Goal: Task Accomplishment & Management: Manage account settings

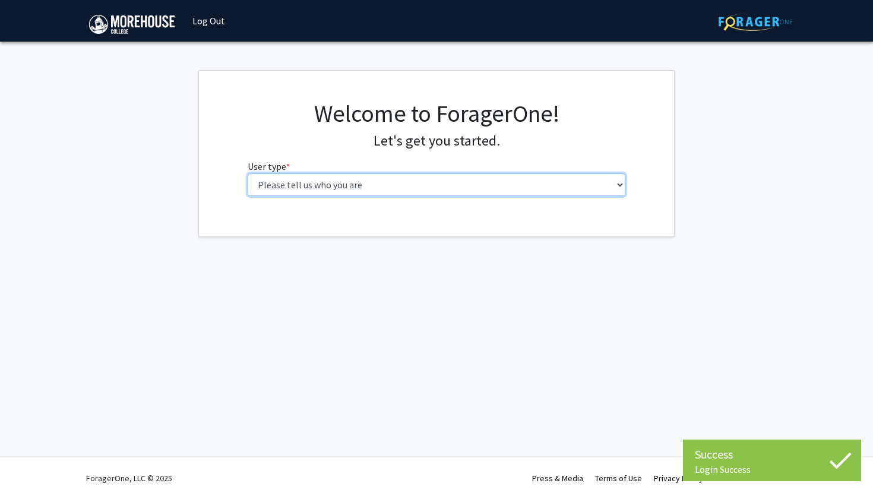
select select "1: undergrad"
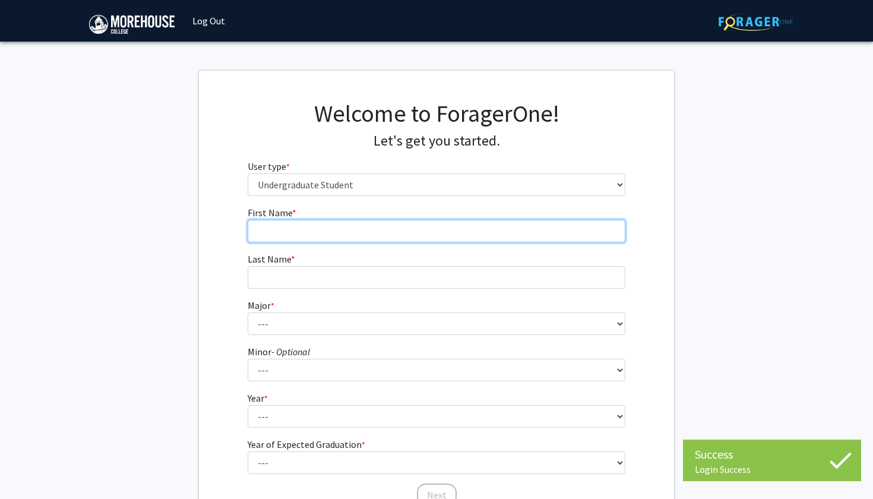
click at [347, 239] on input "First Name * required" at bounding box center [437, 231] width 378 height 23
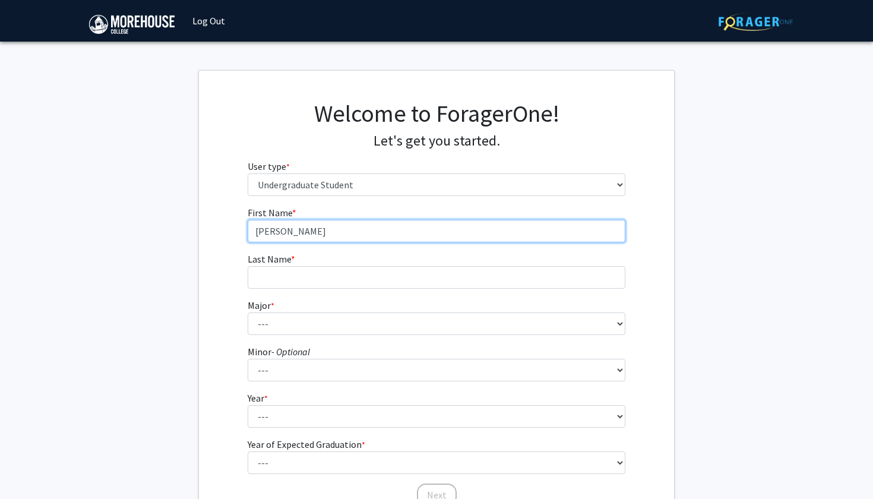
type input "[PERSON_NAME]"
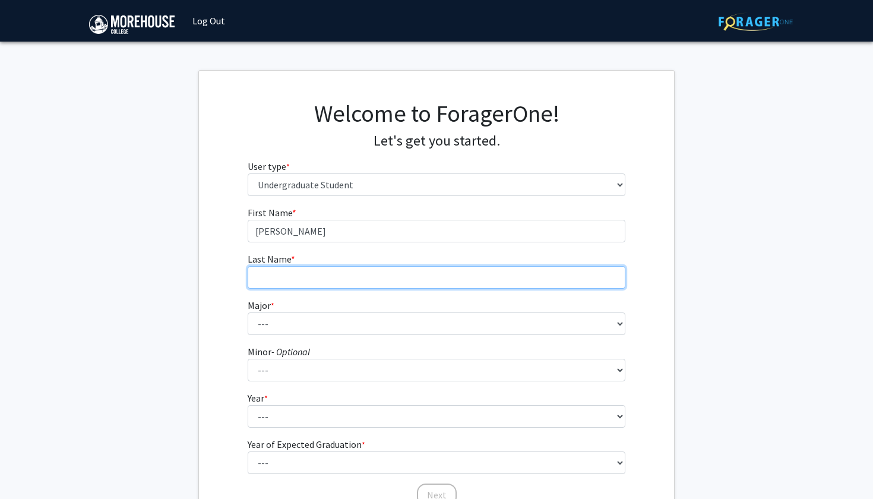
click at [286, 282] on input "Last Name * required" at bounding box center [437, 277] width 378 height 23
type input "[PERSON_NAME]"
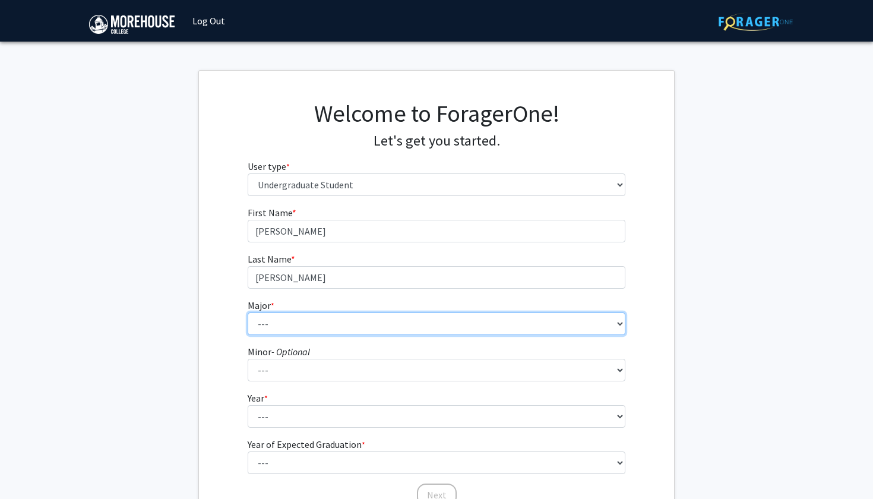
select select "5: 2095"
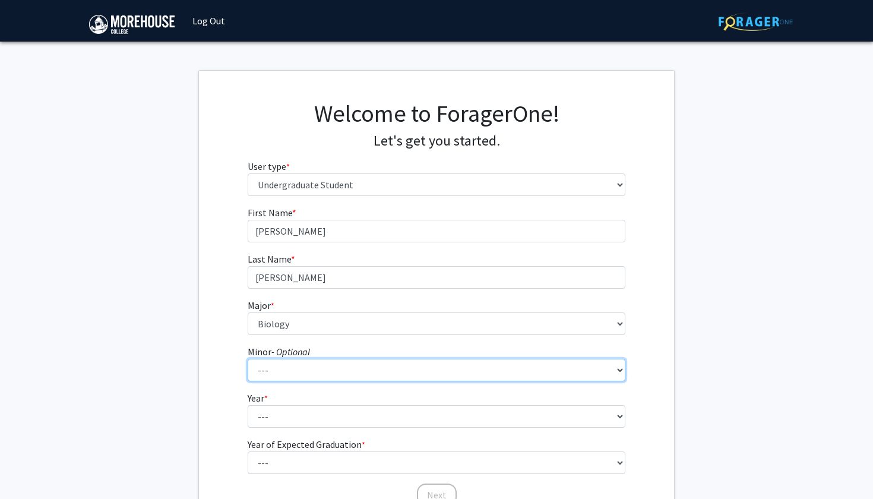
select select "28: 1662"
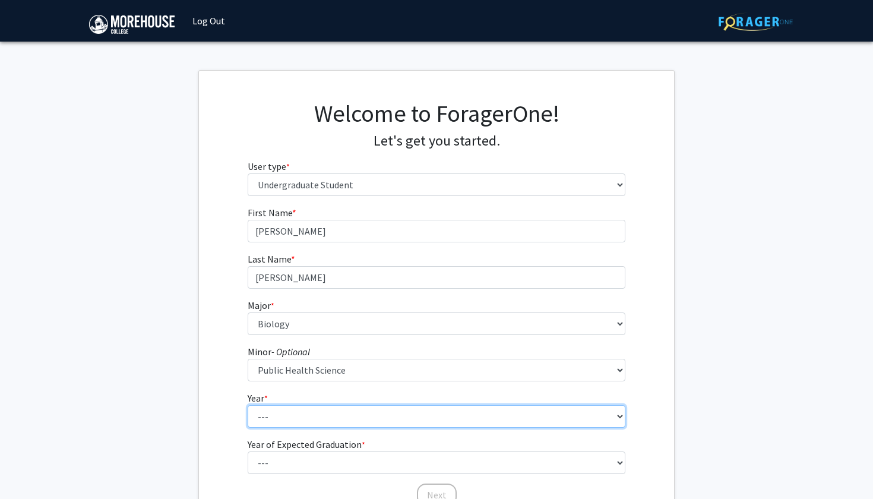
select select "2: sophomore"
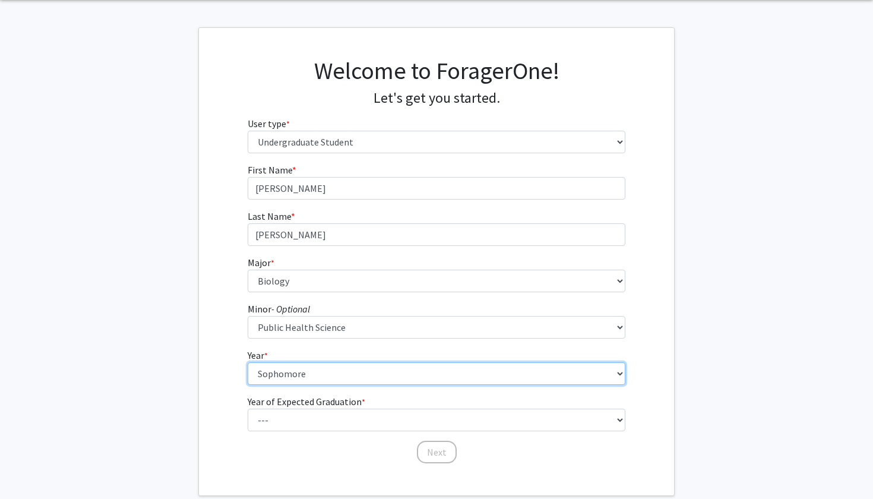
scroll to position [50, 0]
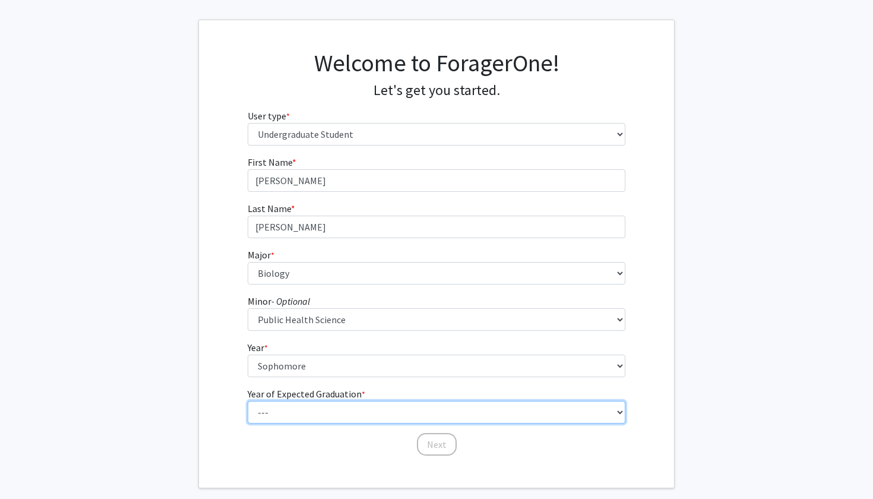
select select "4: 2028"
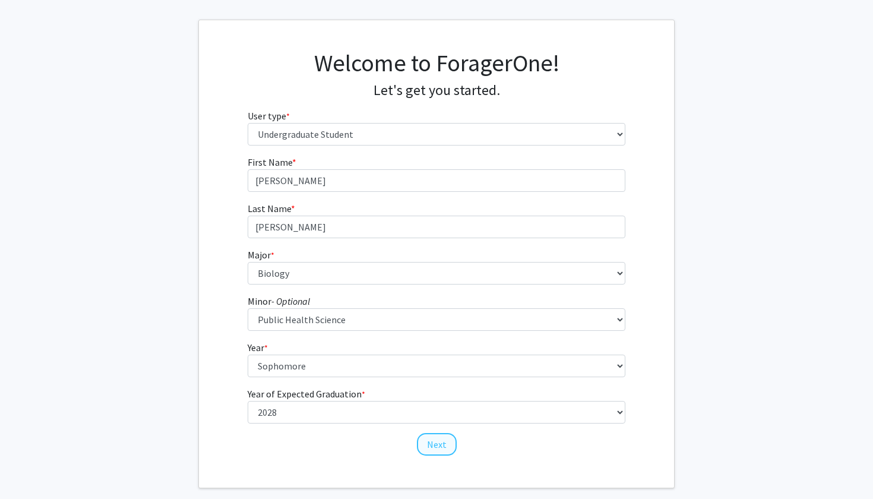
click at [448, 441] on button "Next" at bounding box center [437, 444] width 40 height 23
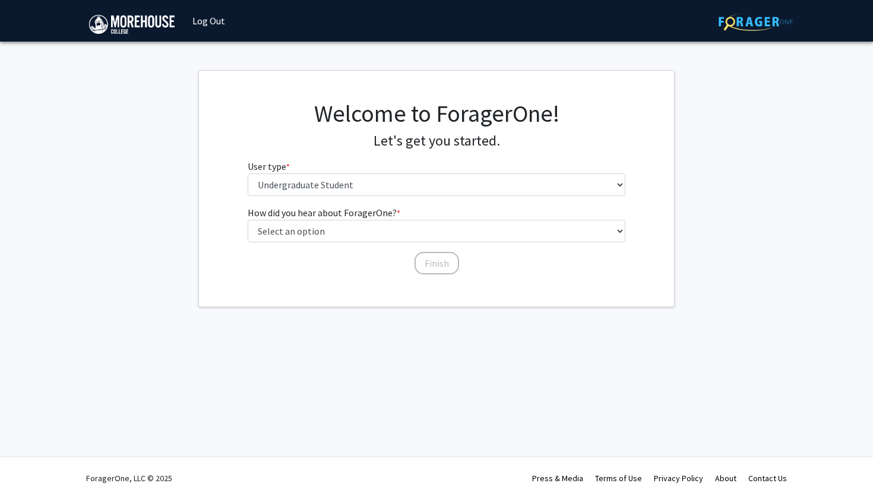
scroll to position [0, 0]
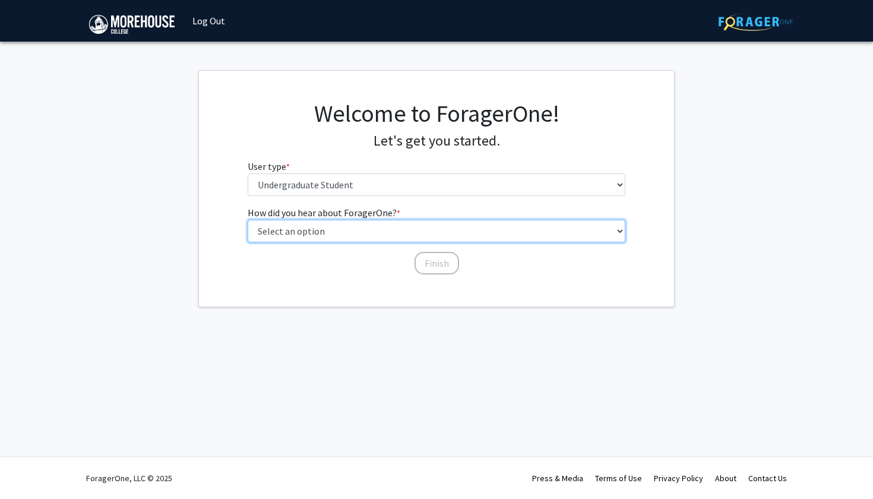
select select "2: faculty_recommendation"
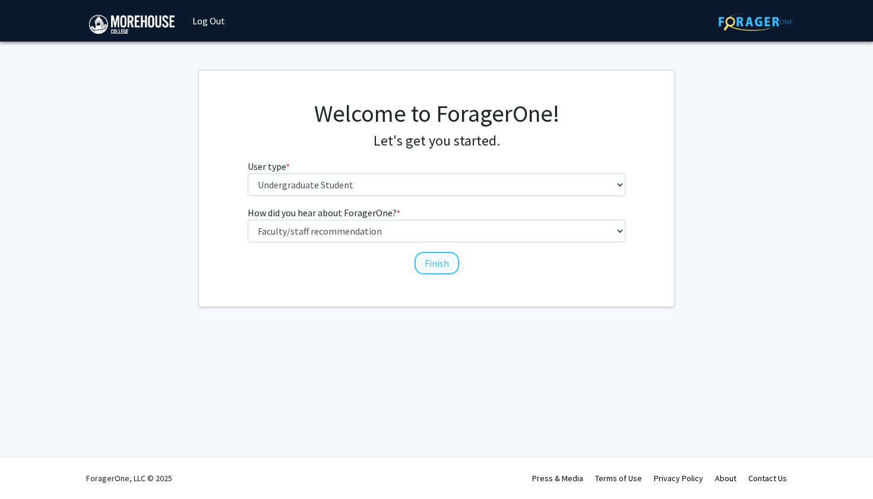
click at [428, 262] on button "Finish" at bounding box center [436, 263] width 45 height 23
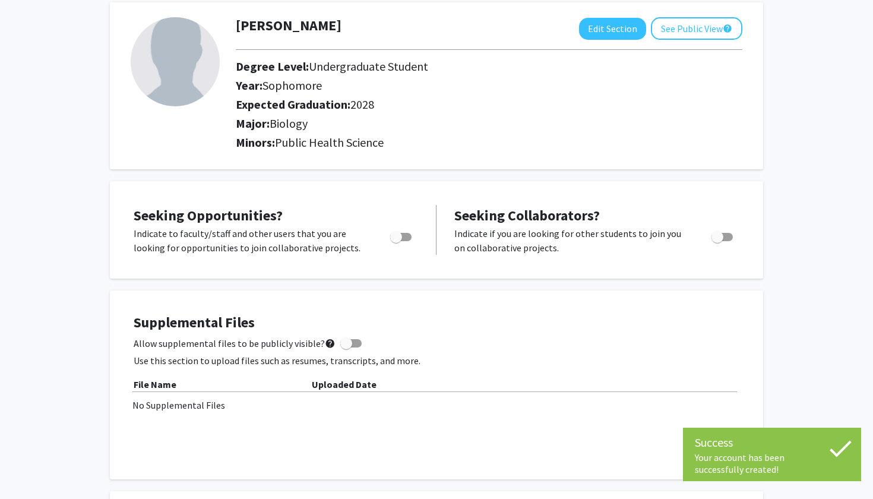
scroll to position [180, 0]
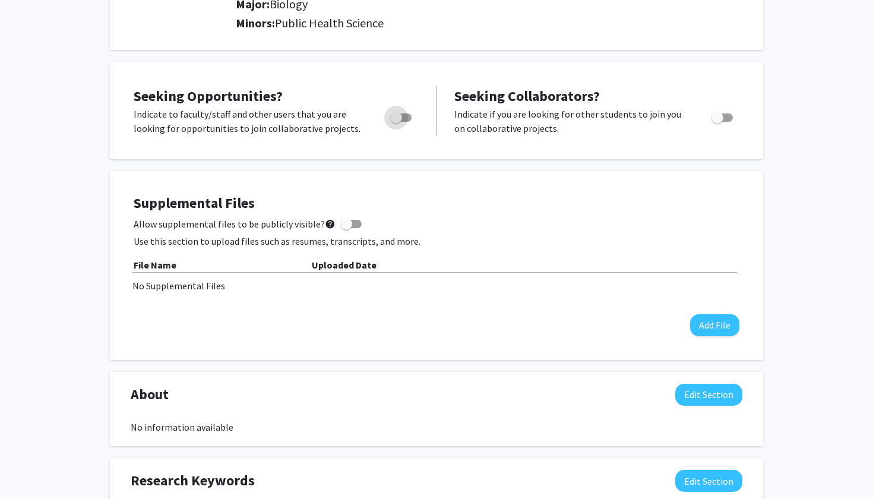
click at [399, 120] on span "Toggle" at bounding box center [396, 118] width 12 height 12
click at [396, 122] on input "Are you actively seeking opportunities?" at bounding box center [395, 122] width 1 height 1
checkbox input "true"
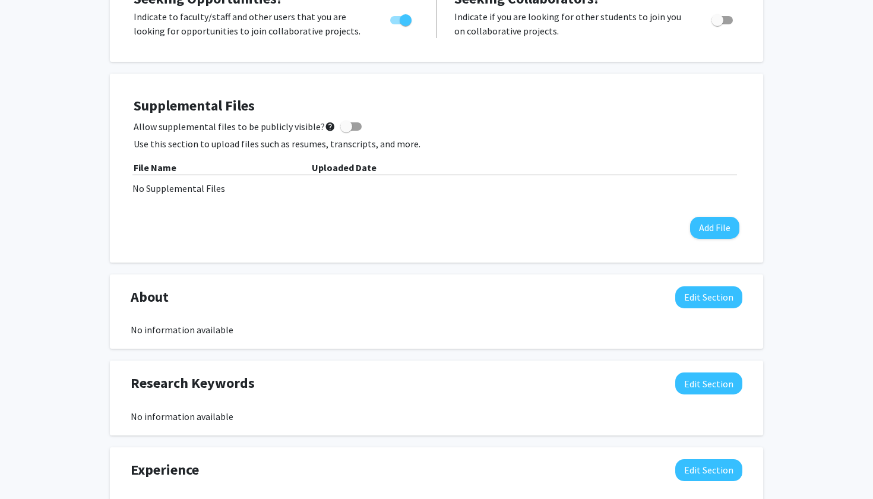
scroll to position [277, 0]
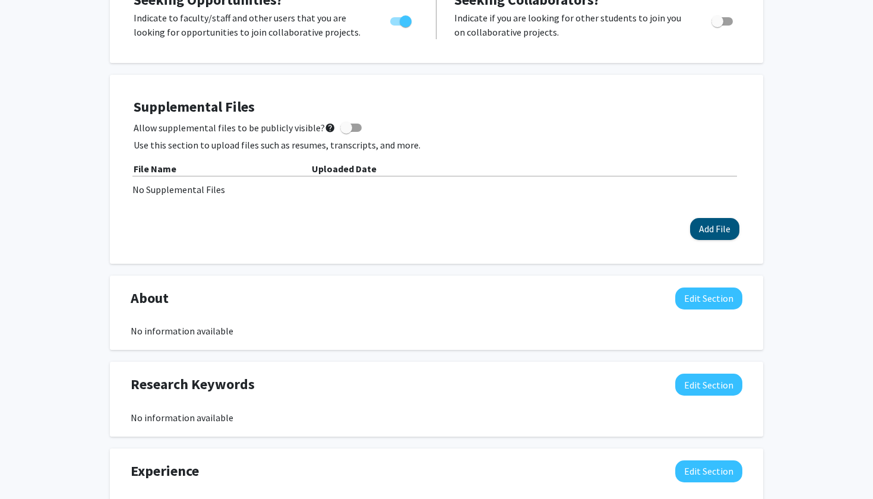
click at [696, 227] on button "Add File" at bounding box center [714, 229] width 49 height 22
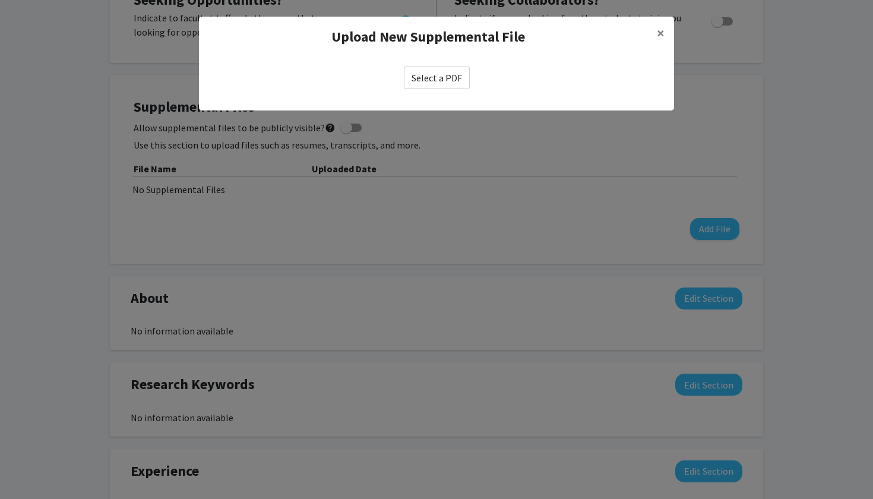
click at [456, 77] on label "Select a PDF" at bounding box center [437, 77] width 66 height 23
click at [0, 0] on input "Select a PDF" at bounding box center [0, 0] width 0 height 0
click at [662, 31] on span "×" at bounding box center [661, 33] width 8 height 18
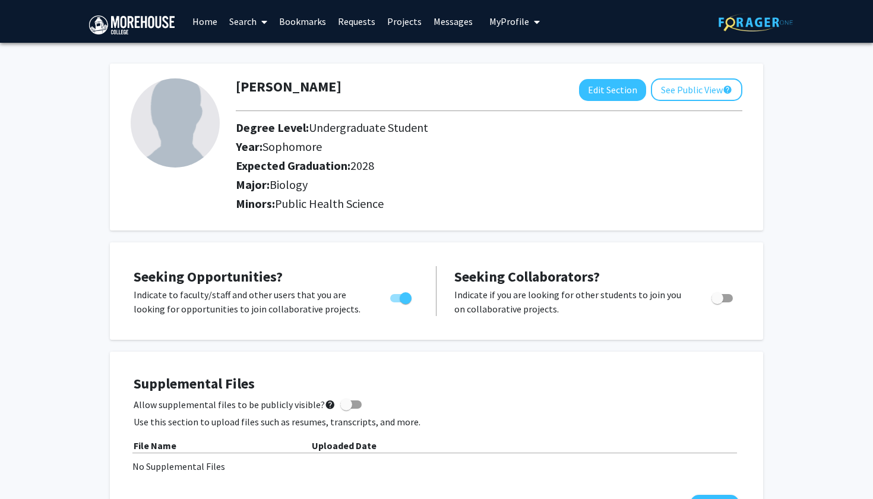
scroll to position [0, 0]
click at [167, 141] on img at bounding box center [175, 122] width 89 height 89
click at [612, 90] on button "Edit Section" at bounding box center [612, 90] width 67 height 22
select select "sophomore"
select select "2028"
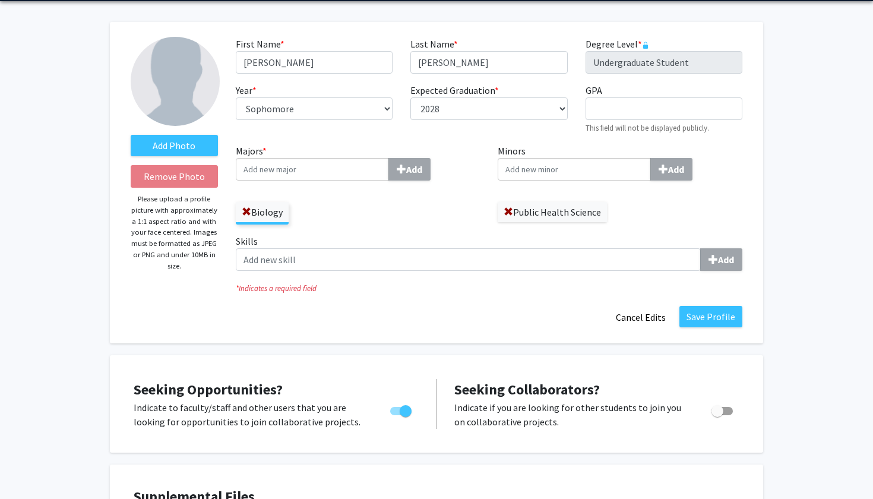
scroll to position [38, 0]
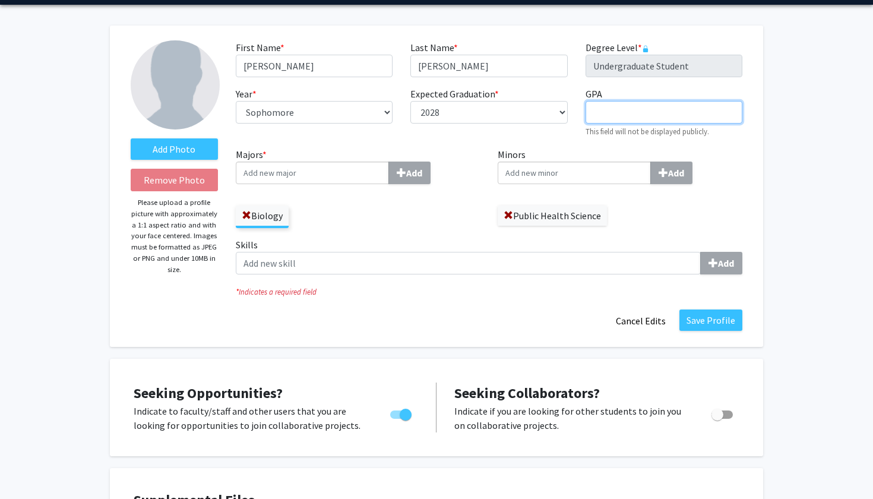
click at [670, 115] on input "GPA required" at bounding box center [663, 112] width 157 height 23
type input "3"
click at [663, 280] on div "Skills Add" at bounding box center [489, 260] width 524 height 46
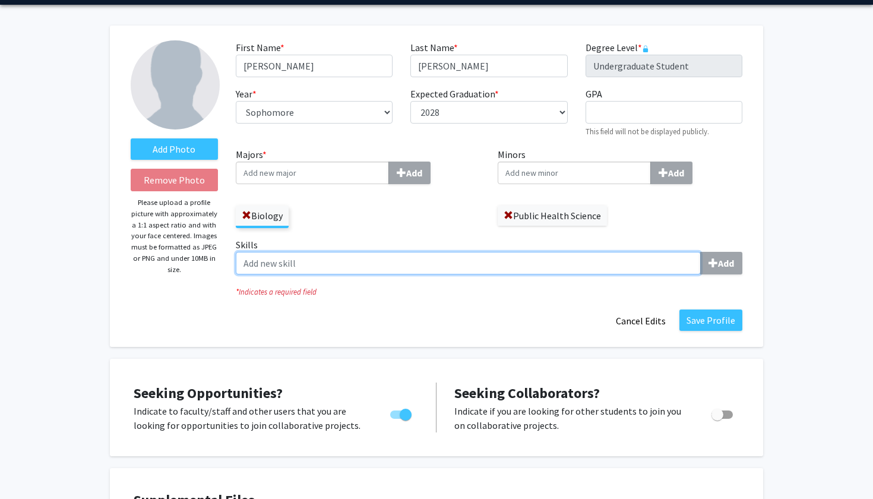
click at [639, 258] on input "Skills Add" at bounding box center [468, 263] width 465 height 23
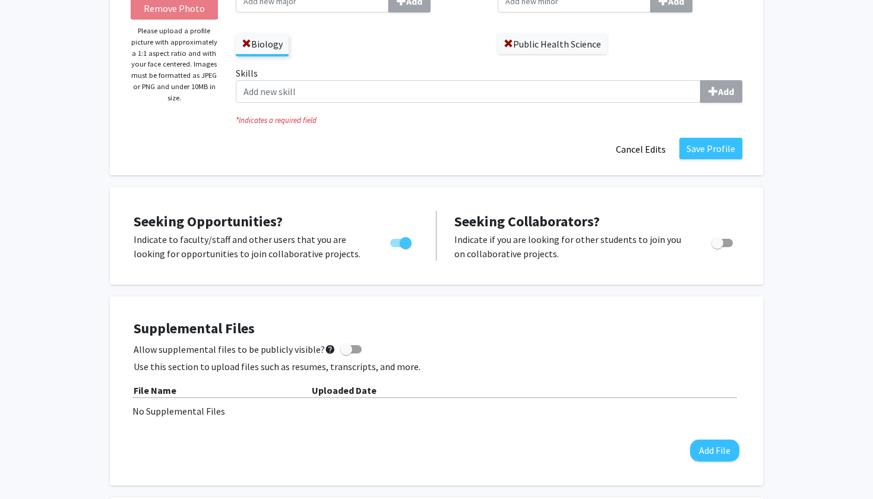
scroll to position [221, 0]
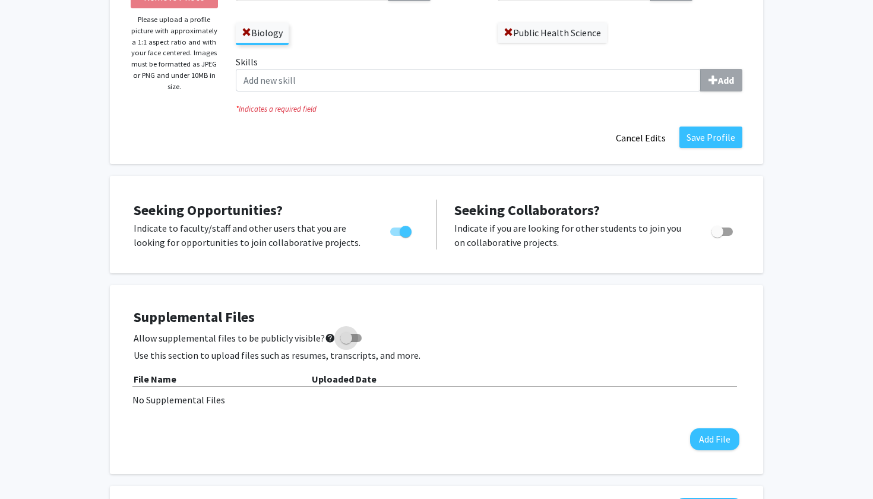
click at [353, 344] on label "Allow supplemental files to be publicly visible? help" at bounding box center [248, 338] width 228 height 14
click at [346, 342] on input "Allow supplemental files to be publicly visible? help" at bounding box center [345, 342] width 1 height 1
checkbox input "true"
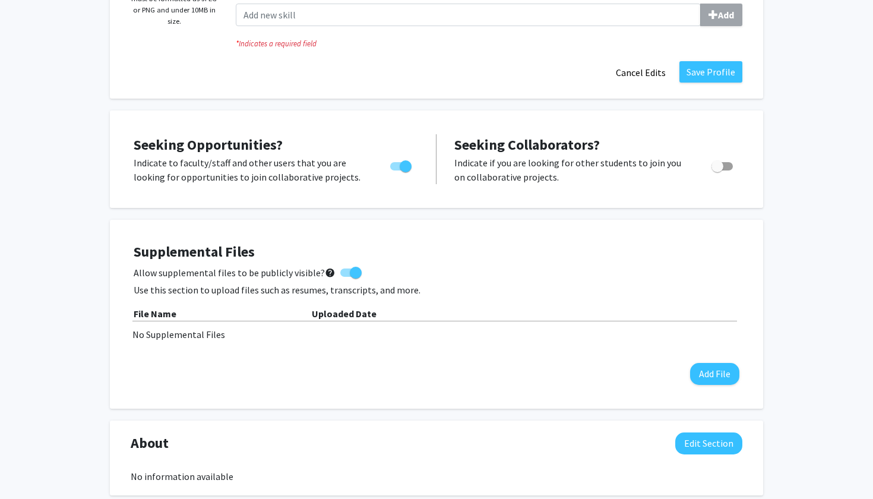
scroll to position [296, 0]
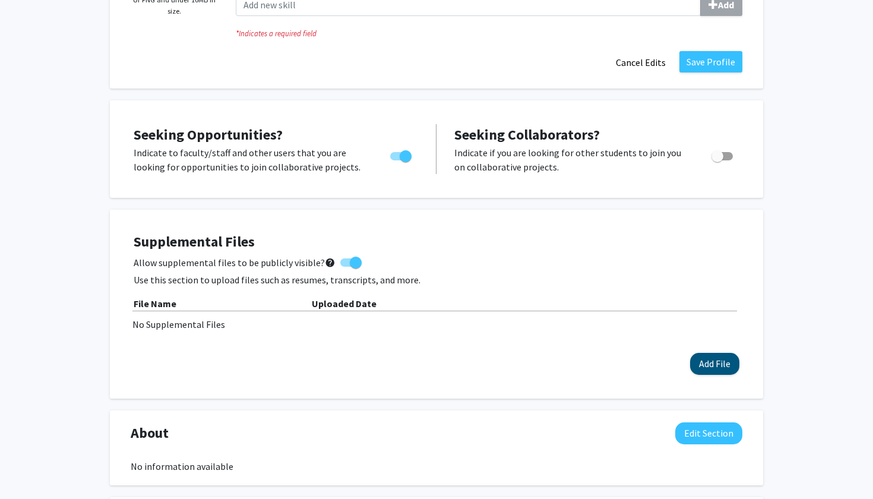
click at [711, 367] on button "Add File" at bounding box center [714, 364] width 49 height 22
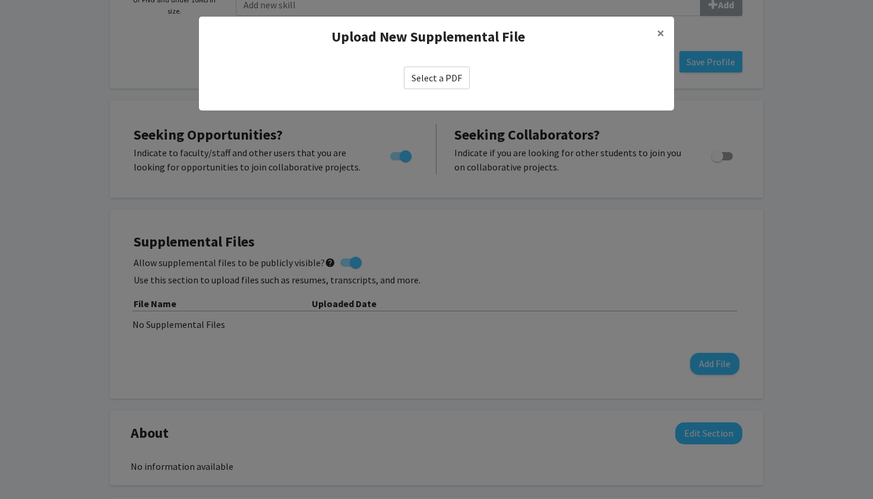
click at [451, 72] on label "Select a PDF" at bounding box center [437, 77] width 66 height 23
click at [0, 0] on input "Select a PDF" at bounding box center [0, 0] width 0 height 0
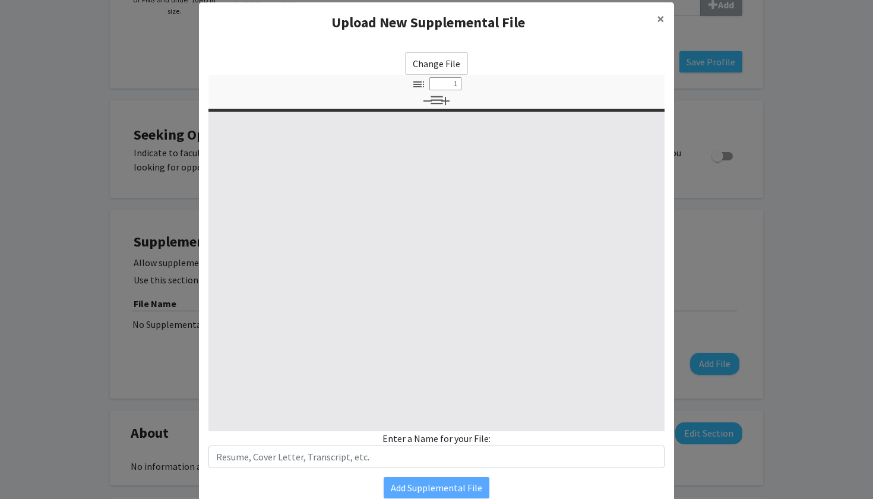
select select "custom"
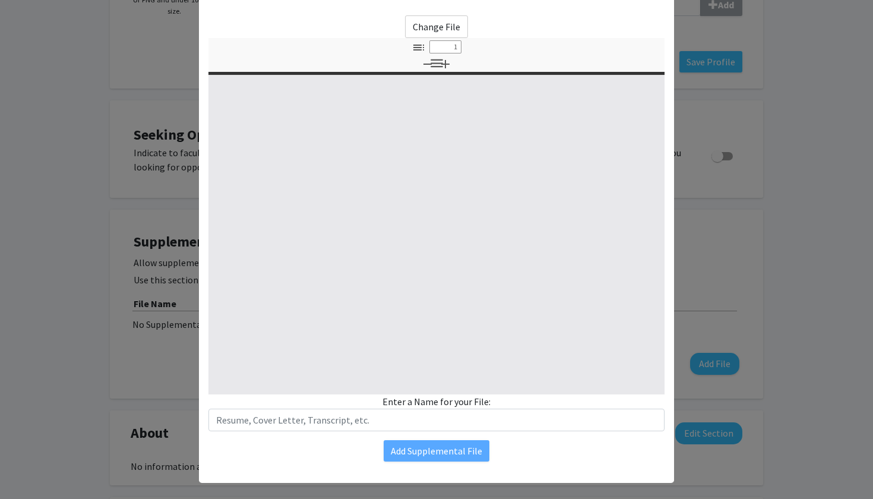
type input "0"
select select "custom"
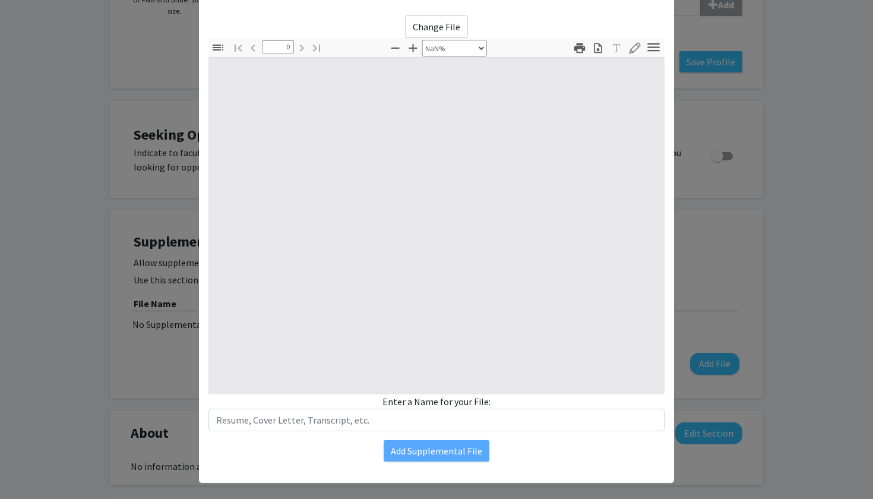
scroll to position [53, 0]
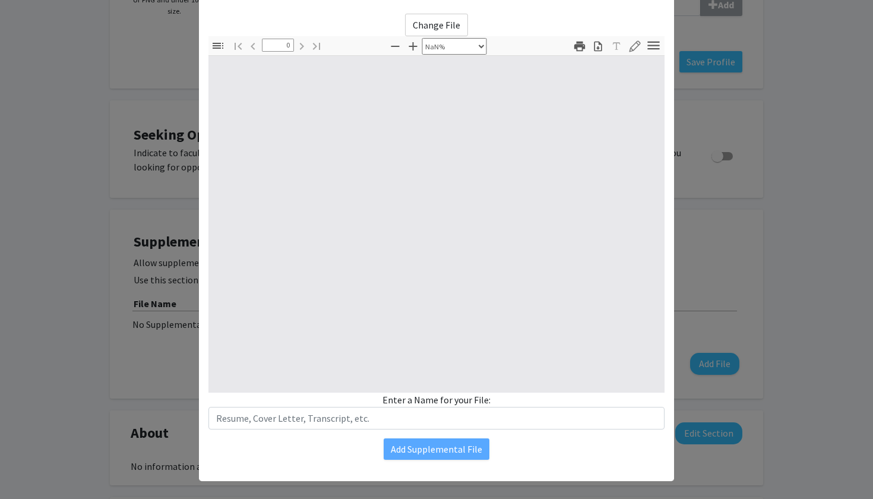
type input "1"
select select "auto"
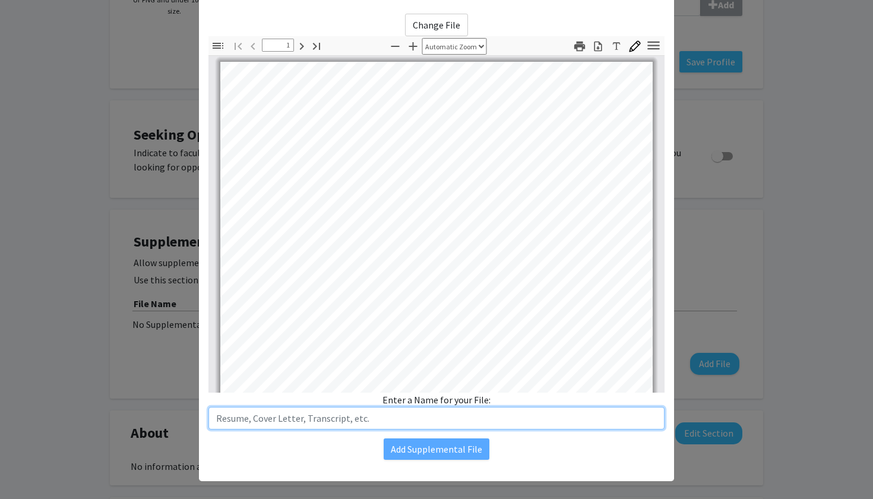
click at [446, 421] on input "text" at bounding box center [436, 418] width 456 height 23
type input "[PERSON_NAME] Academic Transcript"
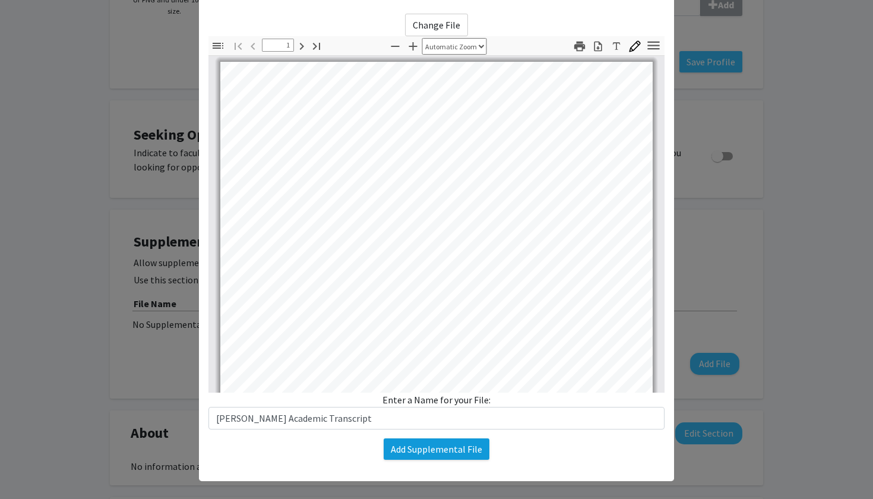
click at [462, 451] on button "Add Supplemental File" at bounding box center [436, 448] width 106 height 21
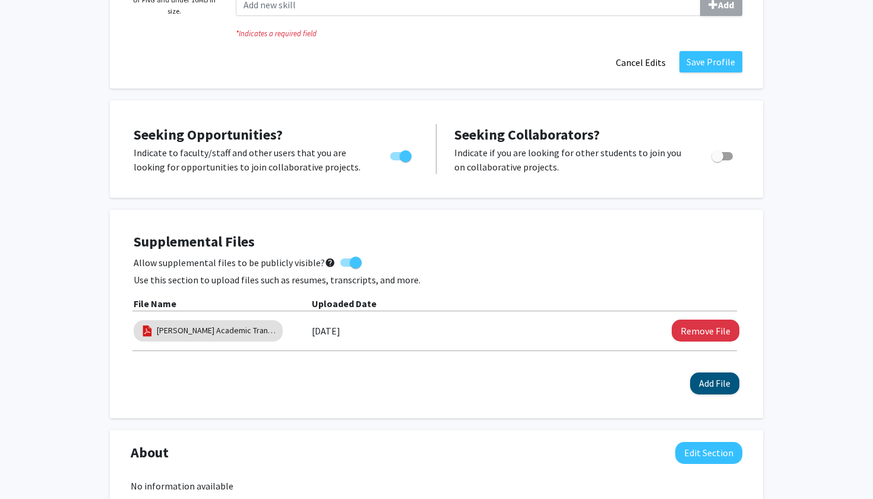
click at [715, 388] on button "Add File" at bounding box center [714, 383] width 49 height 22
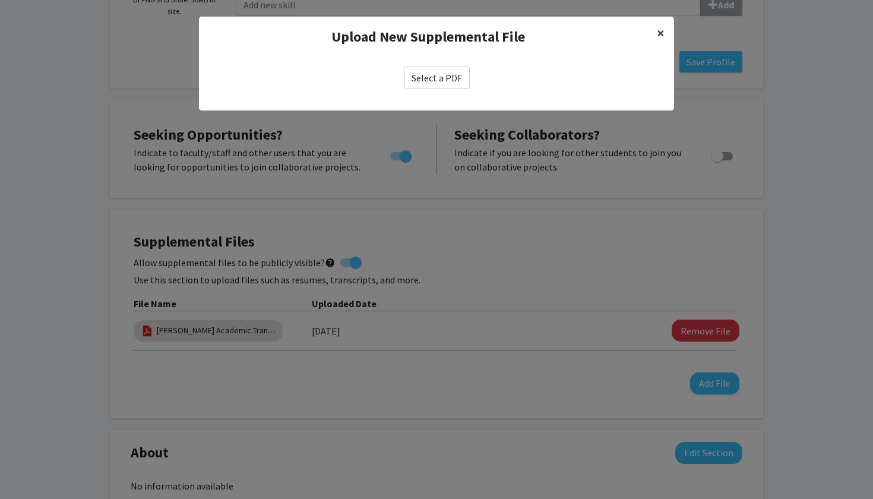
click at [665, 31] on button "×" at bounding box center [660, 33] width 27 height 33
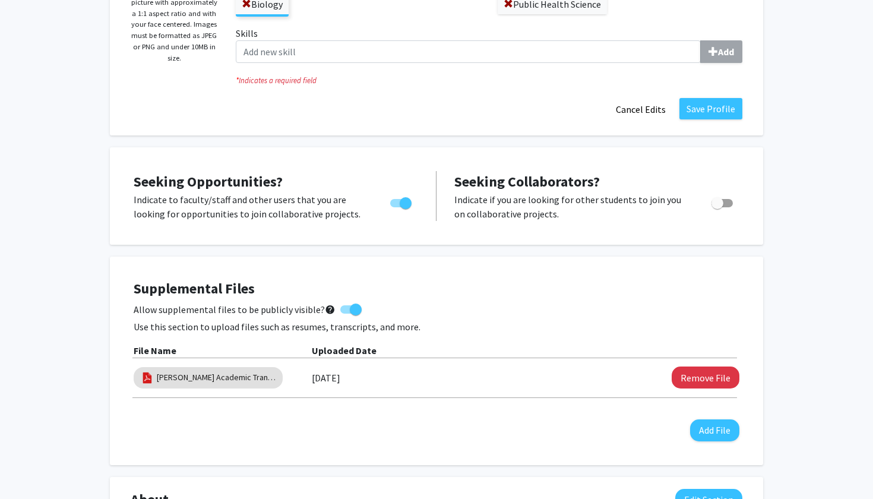
scroll to position [229, 0]
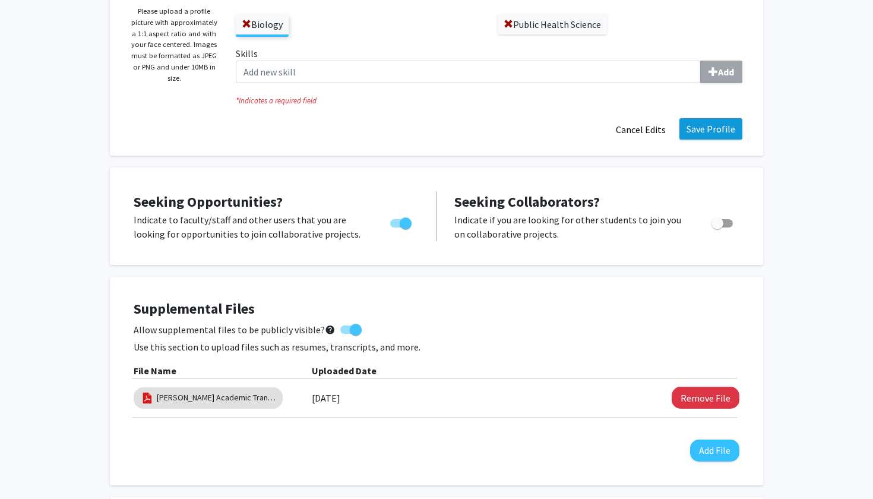
click at [712, 134] on button "Save Profile" at bounding box center [710, 128] width 63 height 21
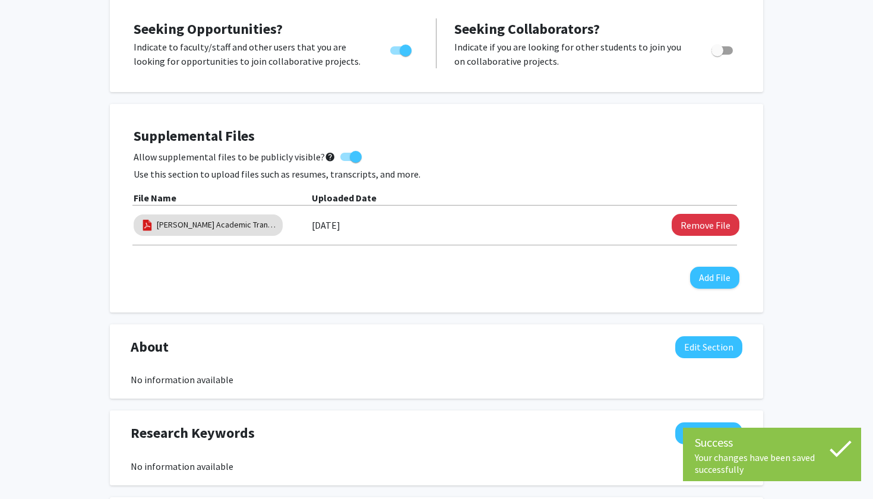
scroll to position [299, 0]
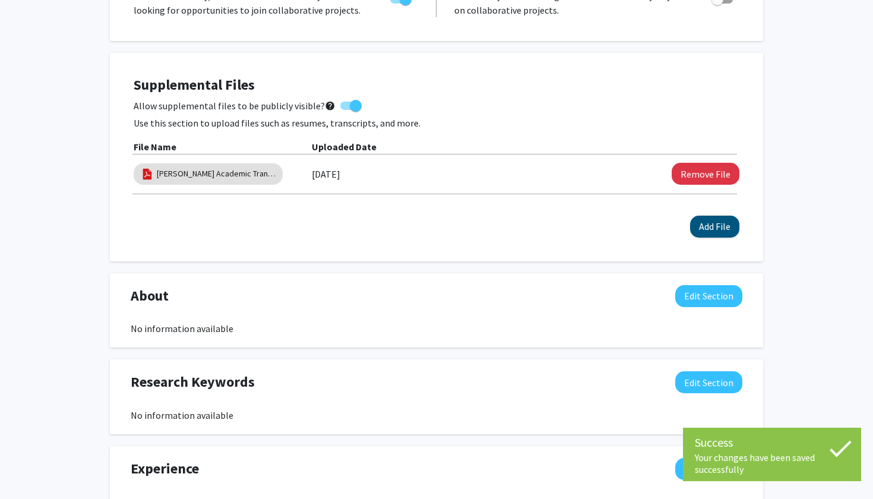
click at [717, 231] on button "Add File" at bounding box center [714, 226] width 49 height 22
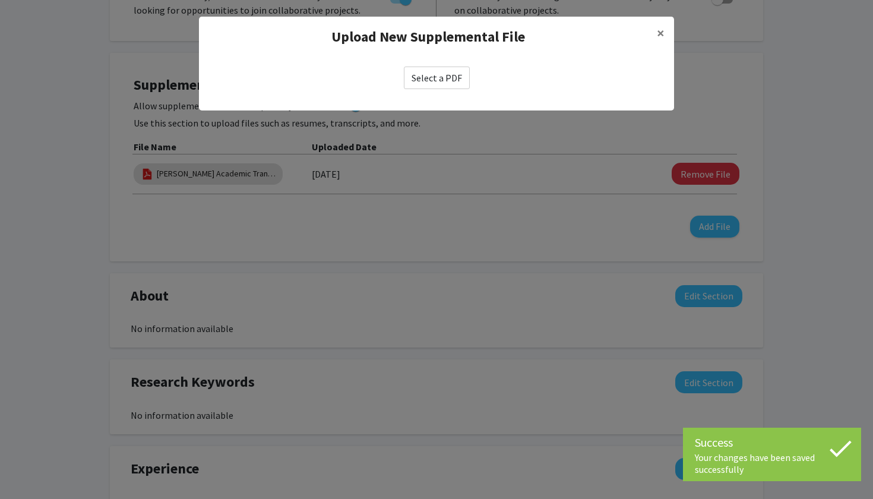
click at [448, 76] on label "Select a PDF" at bounding box center [437, 77] width 66 height 23
click at [0, 0] on input "Select a PDF" at bounding box center [0, 0] width 0 height 0
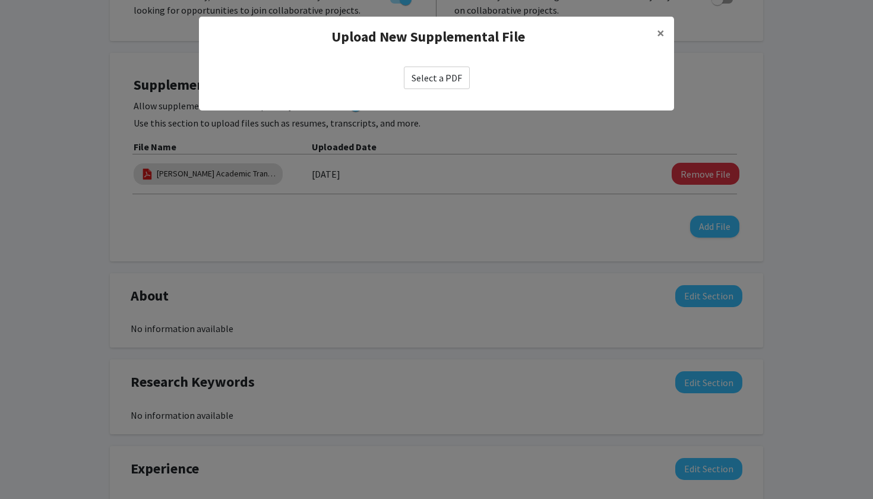
select select "custom"
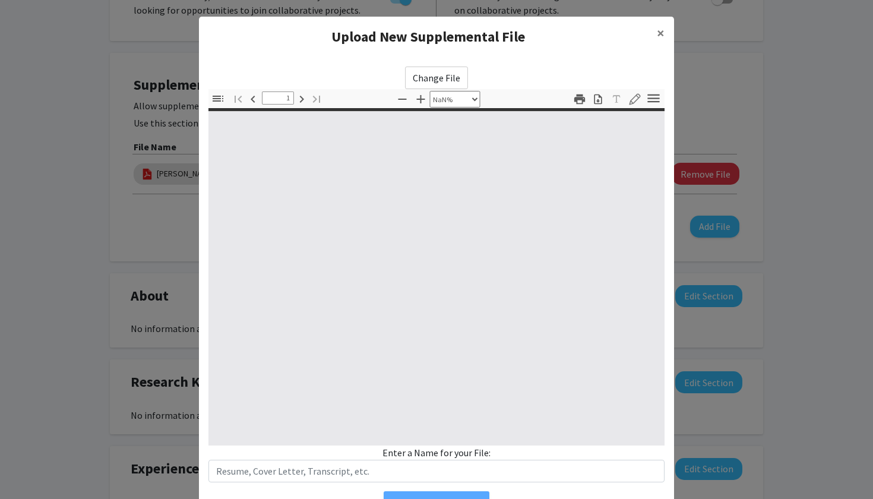
type input "0"
select select "custom"
type input "1"
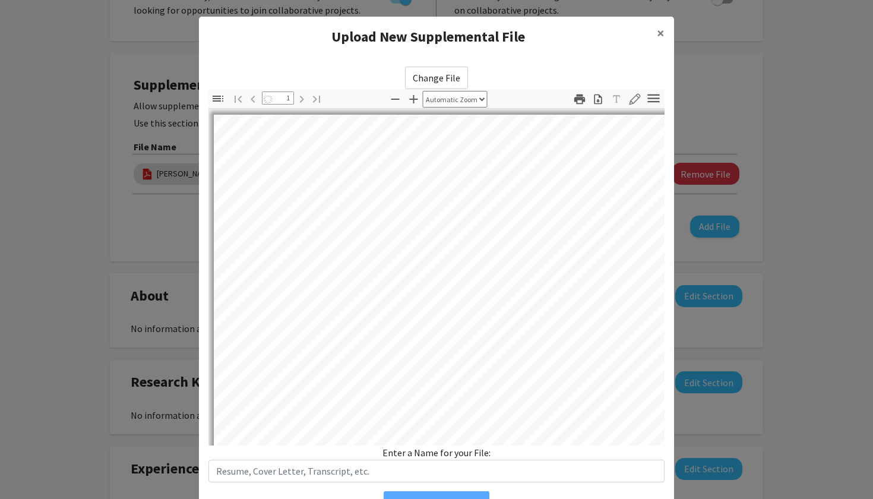
select select "auto"
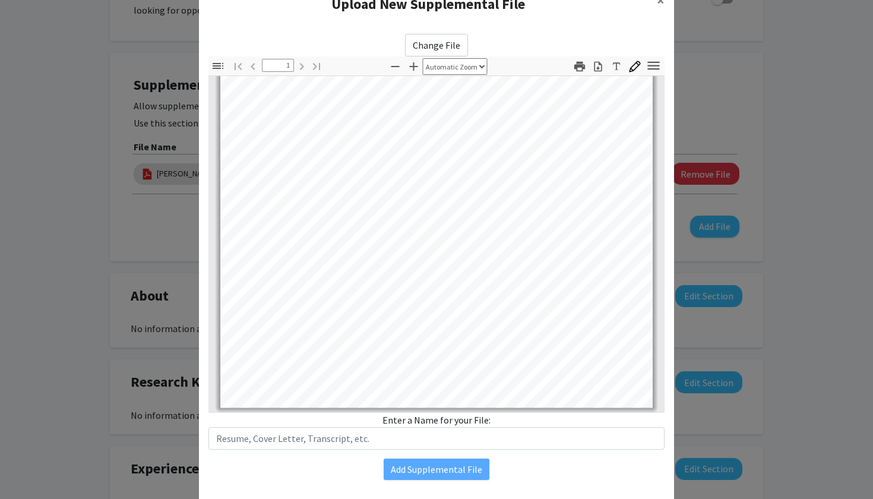
scroll to position [234, 0]
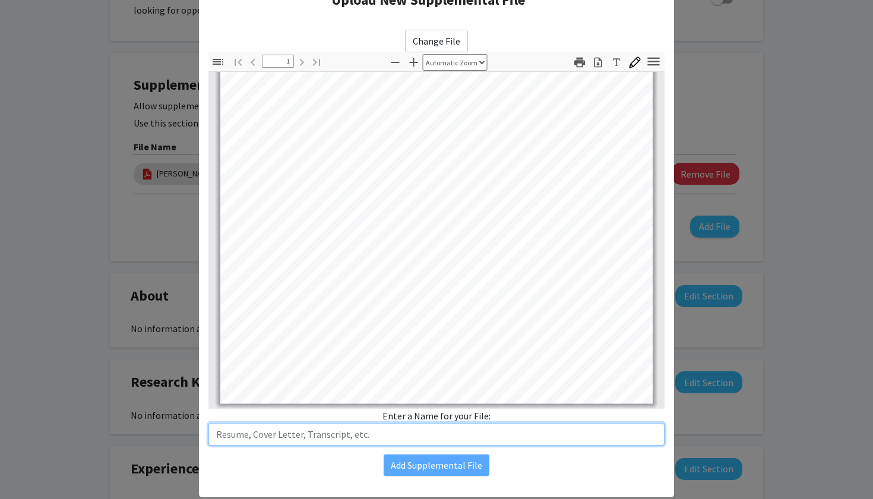
click at [446, 432] on input "text" at bounding box center [436, 434] width 456 height 23
type input "[PERSON_NAME] Resume"
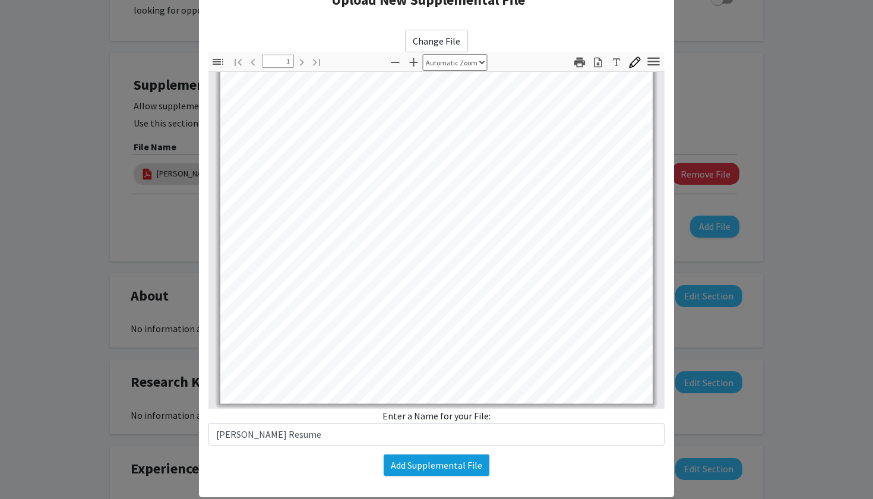
click at [438, 457] on button "Add Supplemental File" at bounding box center [436, 464] width 106 height 21
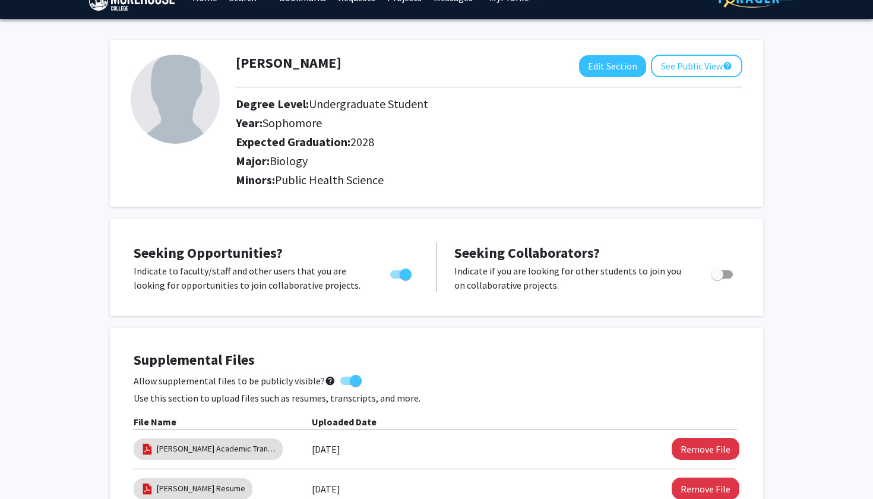
scroll to position [30, 0]
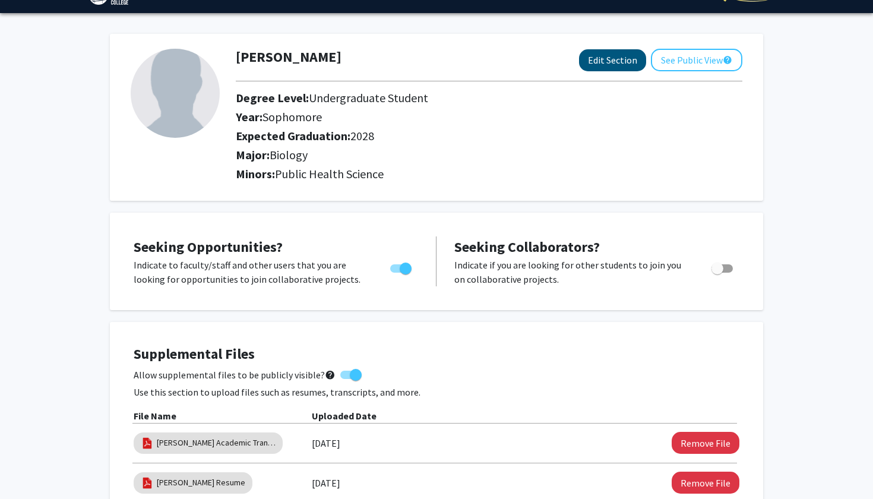
click at [602, 54] on button "Edit Section" at bounding box center [612, 60] width 67 height 22
select select "sophomore"
select select "2028"
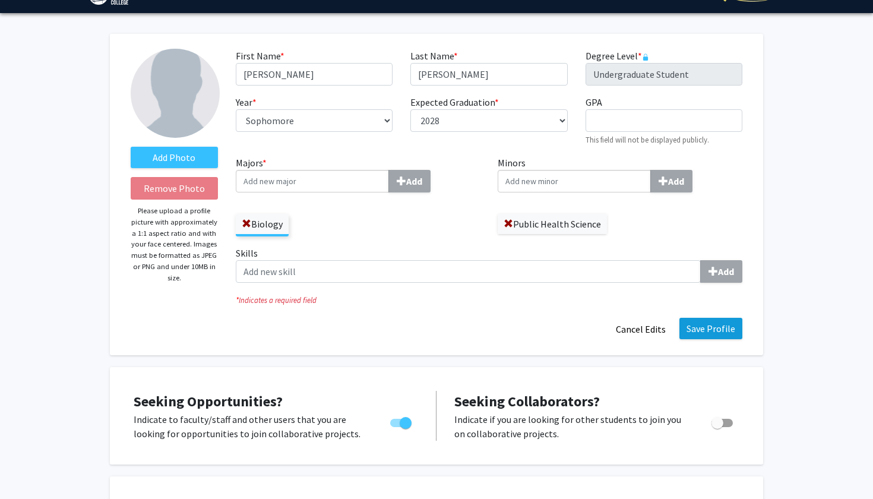
click at [712, 324] on button "Save Profile" at bounding box center [710, 328] width 63 height 21
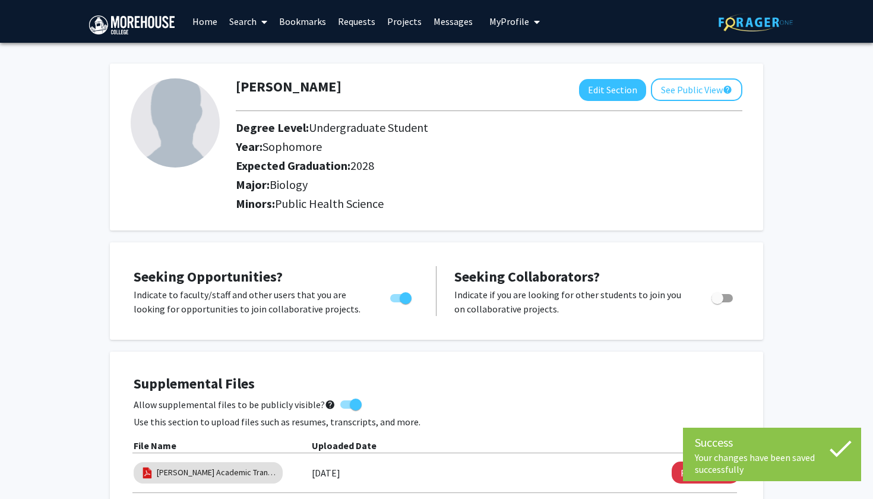
scroll to position [0, 0]
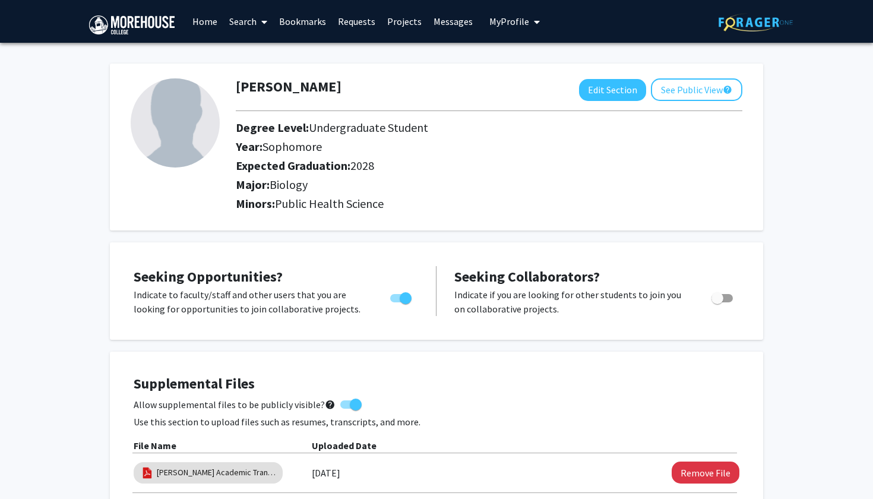
click at [211, 21] on link "Home" at bounding box center [204, 22] width 37 height 42
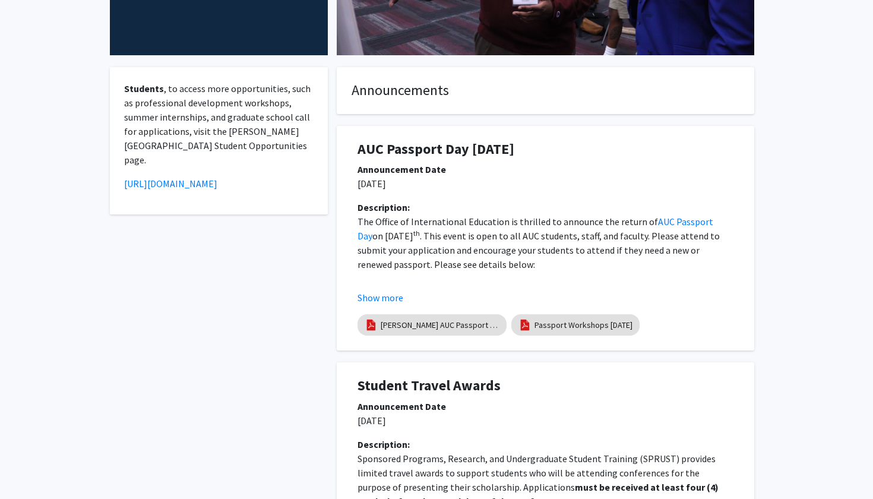
scroll to position [230, 0]
